Goal: Task Accomplishment & Management: Manage account settings

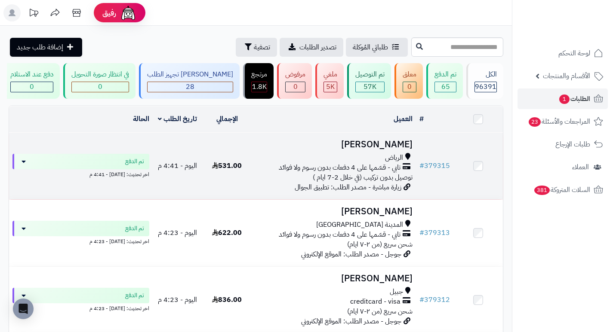
click at [391, 150] on h3 "نوال صالح" at bounding box center [333, 145] width 157 height 10
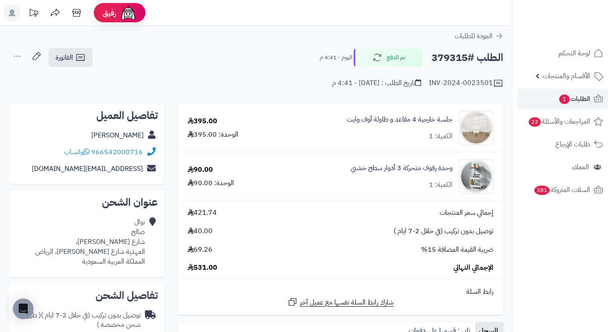
drag, startPoint x: 233, startPoint y: 43, endPoint x: 203, endPoint y: 38, distance: 29.7
click at [203, 38] on div "العودة للطلبات" at bounding box center [256, 36] width 512 height 10
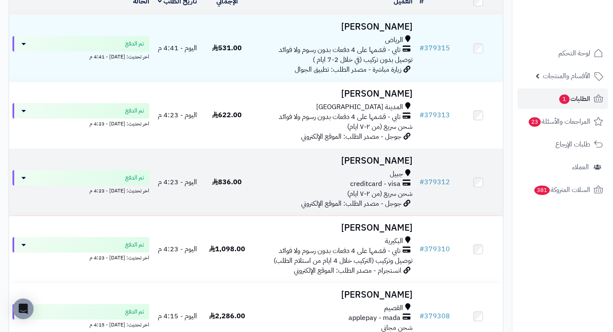
scroll to position [129, 0]
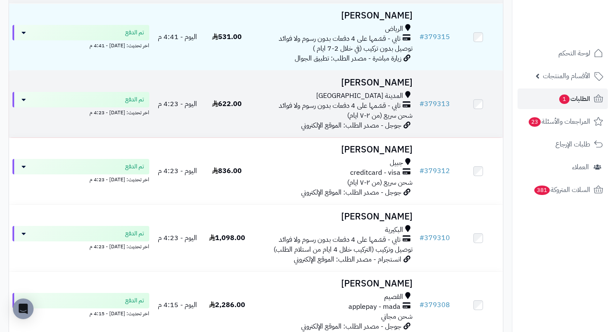
click at [392, 88] on h3 "بدر الجهني" at bounding box center [333, 83] width 157 height 10
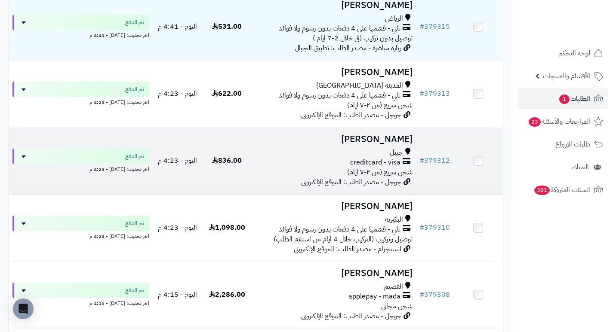
scroll to position [215, 0]
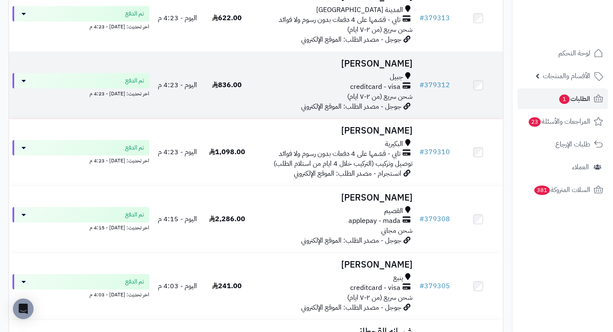
click at [408, 67] on h3 "[PERSON_NAME]" at bounding box center [333, 64] width 157 height 10
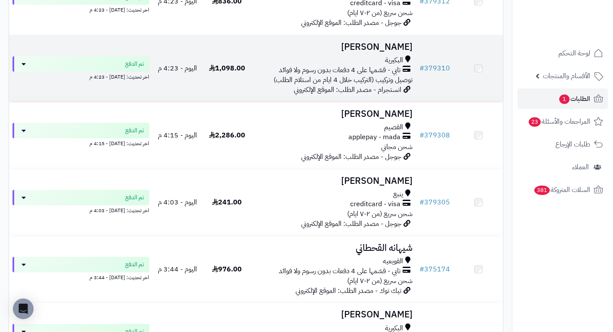
scroll to position [301, 0]
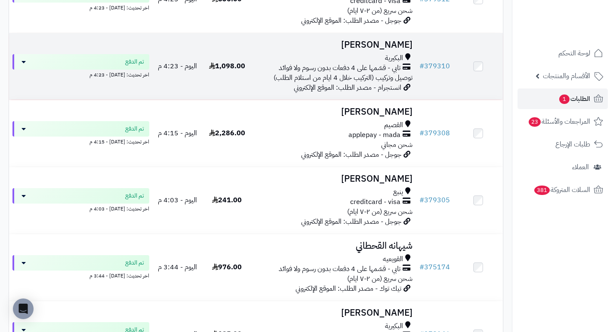
click at [405, 49] on h3 "Sara Saleh" at bounding box center [333, 45] width 157 height 10
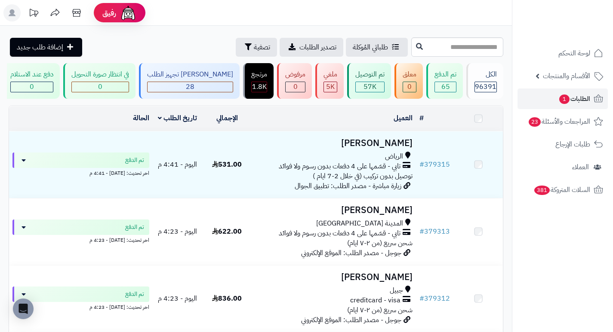
scroll to position [301, 0]
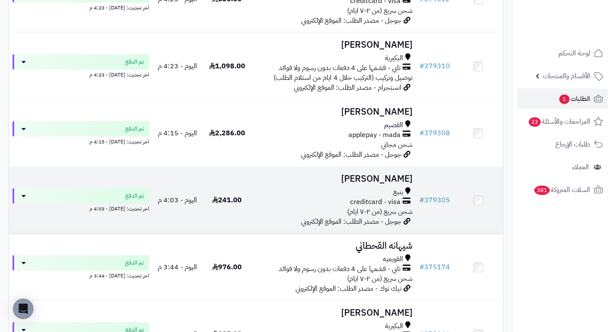
click at [388, 182] on h3 "روان مرجي الجهني" at bounding box center [333, 179] width 157 height 10
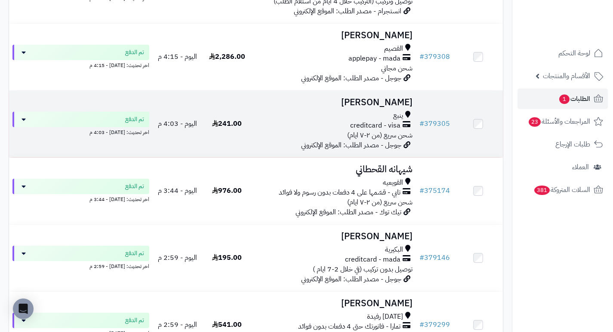
scroll to position [387, 0]
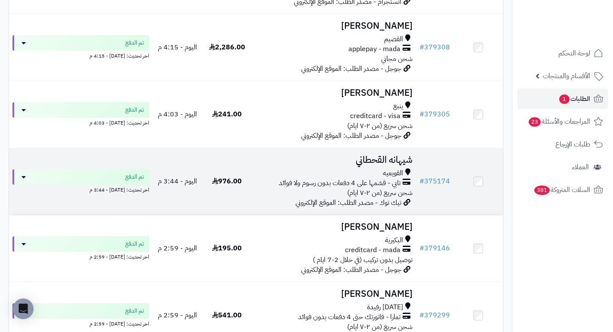
click at [395, 165] on h3 "شيهانه القحطاني" at bounding box center [333, 160] width 157 height 10
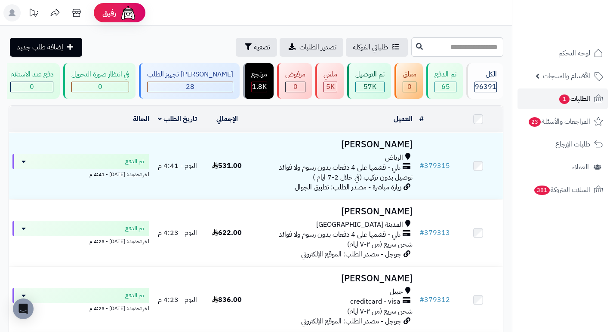
click at [573, 95] on span "الطلبات 1" at bounding box center [574, 99] width 32 height 12
click at [581, 52] on span "لوحة التحكم" at bounding box center [573, 53] width 31 height 12
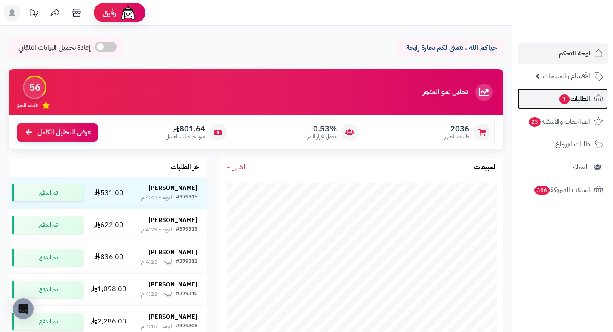
click at [572, 95] on span "الطلبات 1" at bounding box center [574, 99] width 32 height 12
